Goal: Understand site structure: Understand site structure

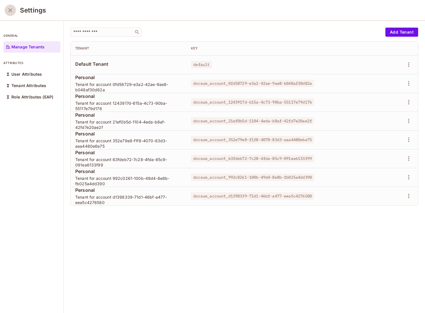
click at [13, 13] on icon "close" at bounding box center [10, 10] width 7 height 7
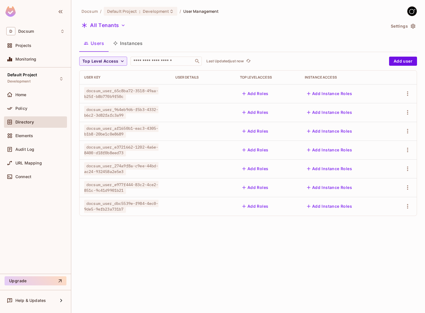
click at [131, 46] on button "Instances" at bounding box center [127, 43] width 38 height 14
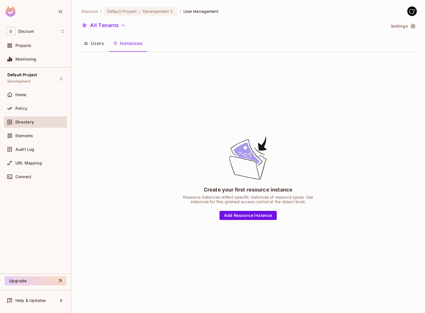
click at [190, 117] on div "Create your first resource instance Resource instances reflect specific instanc…" at bounding box center [247, 178] width 337 height 242
click at [91, 40] on button "Users" at bounding box center [93, 43] width 29 height 14
